Goal: Transaction & Acquisition: Subscribe to service/newsletter

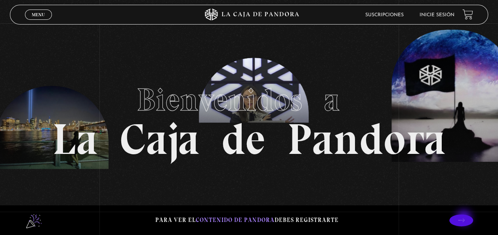
click at [464, 219] on icon at bounding box center [461, 220] width 7 height 7
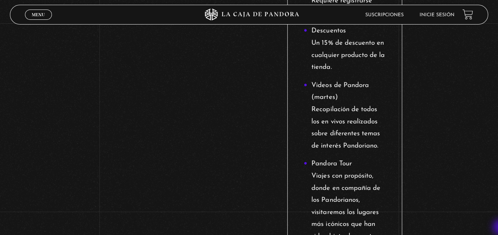
scroll to position [1040, 0]
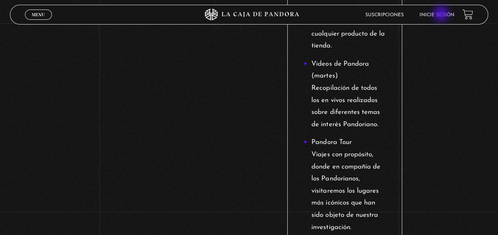
click at [442, 15] on link "Inicie sesión" at bounding box center [436, 15] width 35 height 5
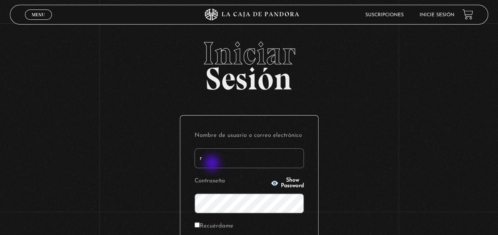
type input "[EMAIL_ADDRESS][DOMAIN_NAME]"
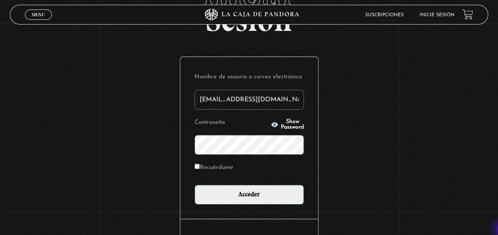
scroll to position [63, 0]
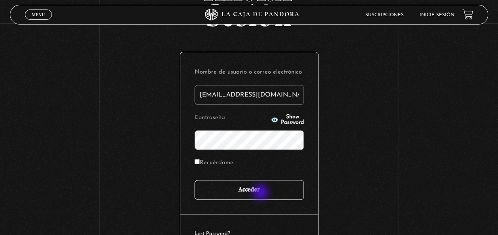
click at [261, 193] on input "Acceder" at bounding box center [248, 190] width 109 height 20
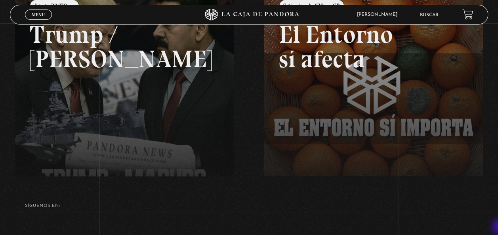
scroll to position [143, 0]
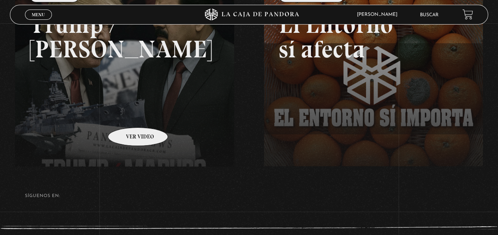
click at [127, 116] on link at bounding box center [264, 95] width 498 height 235
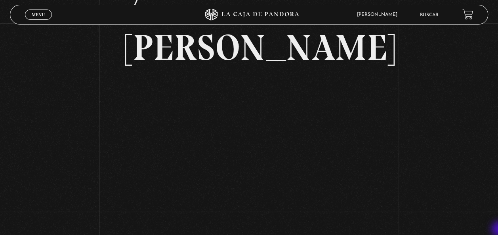
scroll to position [127, 0]
